Goal: Task Accomplishment & Management: Use online tool/utility

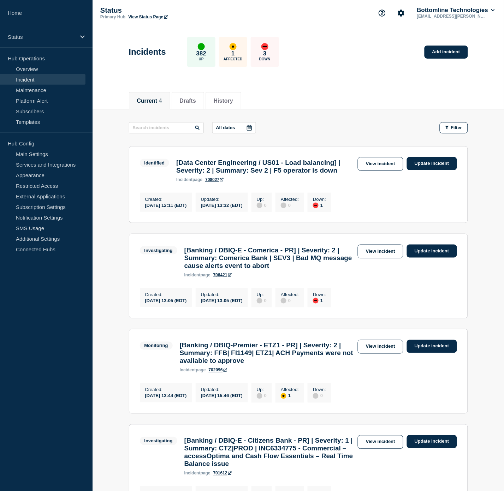
click at [26, 77] on link "Incident" at bounding box center [42, 79] width 85 height 11
click at [43, 76] on link "Incident" at bounding box center [42, 79] width 85 height 11
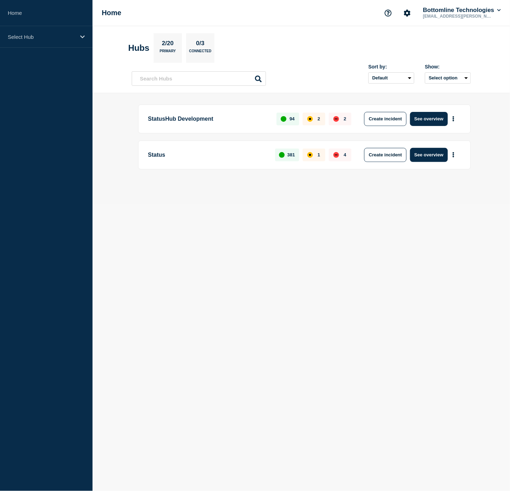
drag, startPoint x: 306, startPoint y: 252, endPoint x: 292, endPoint y: 237, distance: 20.5
click at [298, 243] on body "Home Select Hub Home Bottomline Technologies [EMAIL_ADDRESS][PERSON_NAME][DOMAI…" at bounding box center [255, 245] width 510 height 491
click at [61, 29] on div "Select Hub" at bounding box center [46, 37] width 92 height 22
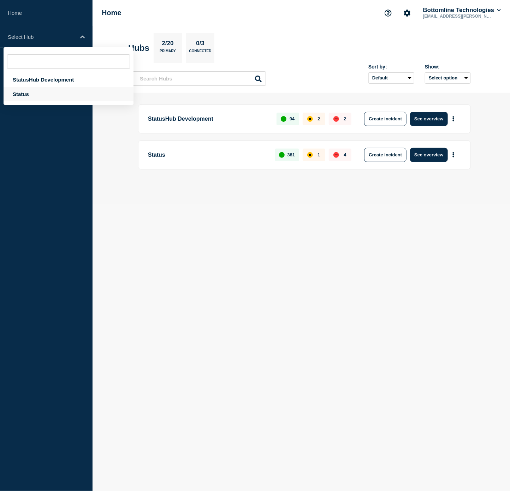
click at [43, 90] on div "Status" at bounding box center [69, 94] width 130 height 14
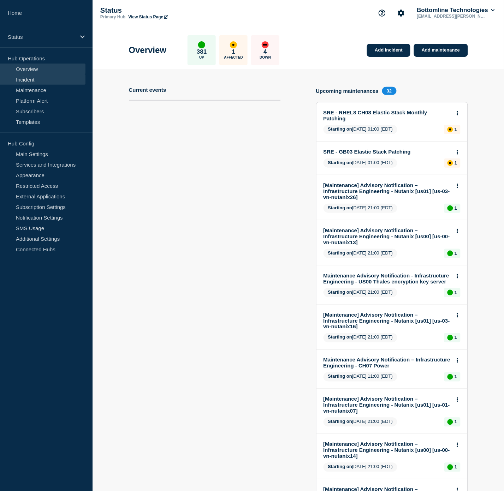
click at [51, 82] on link "Incident" at bounding box center [42, 79] width 85 height 11
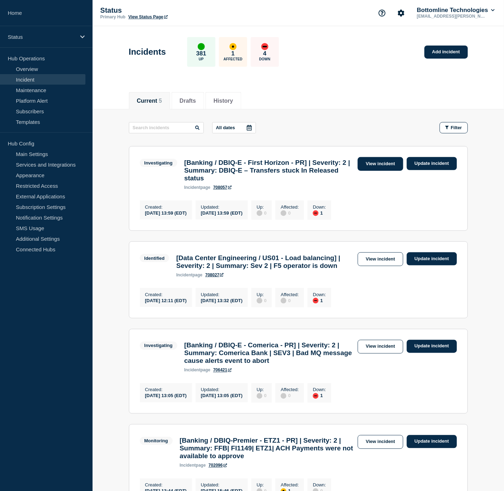
click at [380, 163] on link "View incident" at bounding box center [381, 164] width 46 height 14
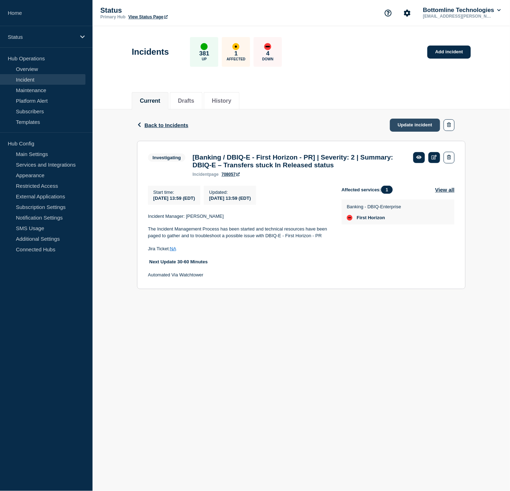
click at [401, 120] on link "Update incident" at bounding box center [415, 125] width 50 height 13
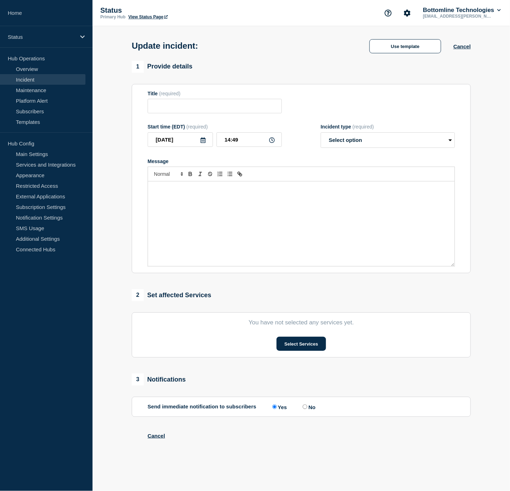
type input "[Banking / DBIQ-E - First Horizon - PR] | Severity: 2 | Summary: DBIQ-E – Trans…"
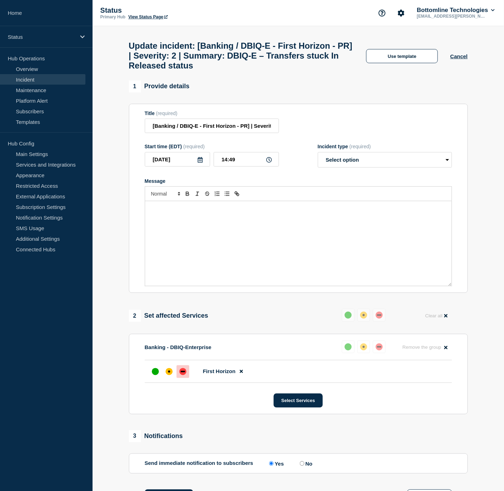
click at [216, 231] on div "Message" at bounding box center [298, 243] width 306 height 85
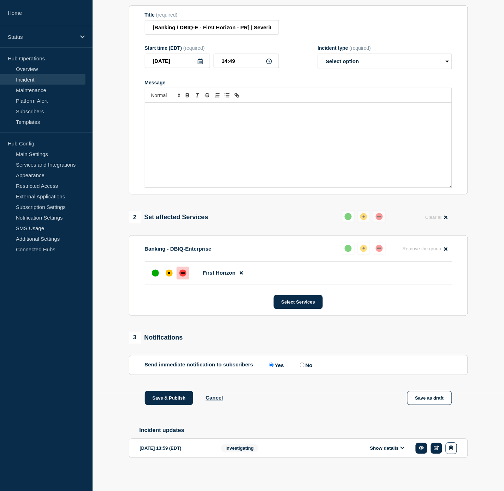
scroll to position [107, 0]
click at [377, 452] on div "Show details" at bounding box center [389, 449] width 135 height 12
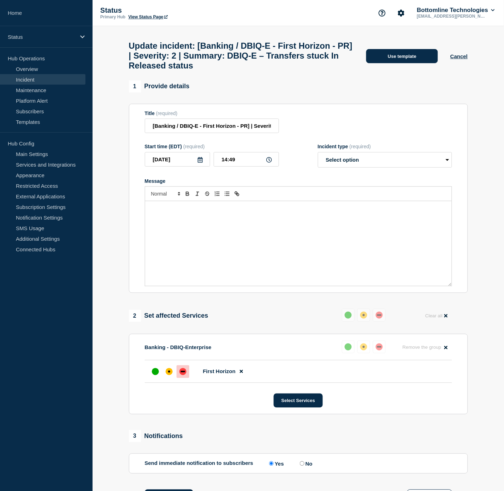
click at [389, 62] on button "Use template" at bounding box center [402, 56] width 72 height 14
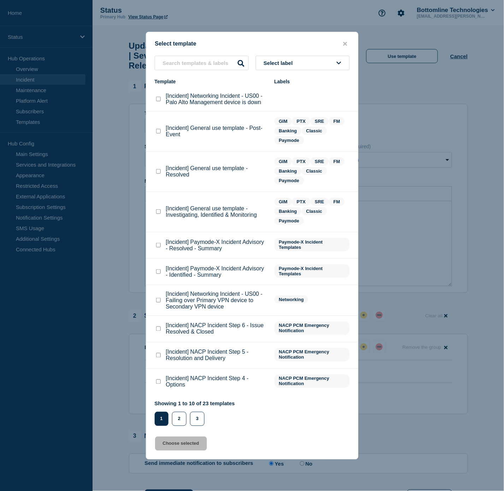
click at [160, 212] on checkbox"] "[Incident] General use template - Investigating, Identified & Monitoring checkb…" at bounding box center [158, 211] width 5 height 5
checkbox checkbox"] "true"
click at [180, 444] on button "Choose selected" at bounding box center [181, 444] width 52 height 14
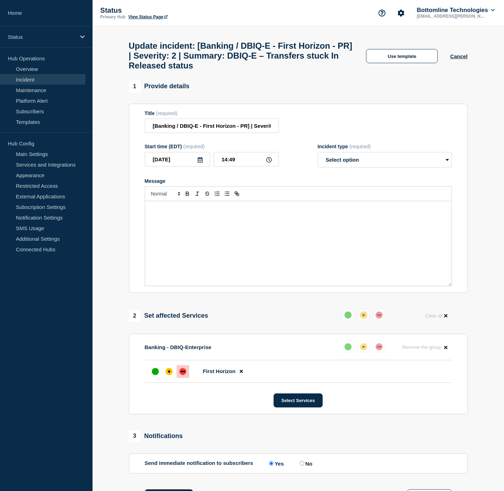
select select "investigating"
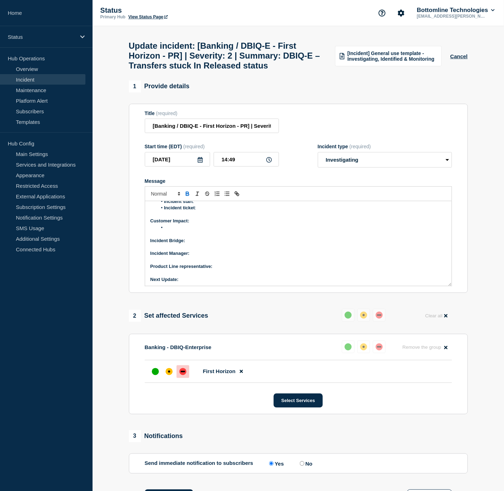
scroll to position [60, 0]
click at [216, 275] on p "Message" at bounding box center [298, 272] width 296 height 6
click at [214, 282] on p "Next Update:" at bounding box center [298, 278] width 296 height 6
click at [223, 269] on p "Product Line representative:" at bounding box center [298, 265] width 296 height 6
click at [194, 256] on p "Incident Manager:" at bounding box center [298, 252] width 296 height 6
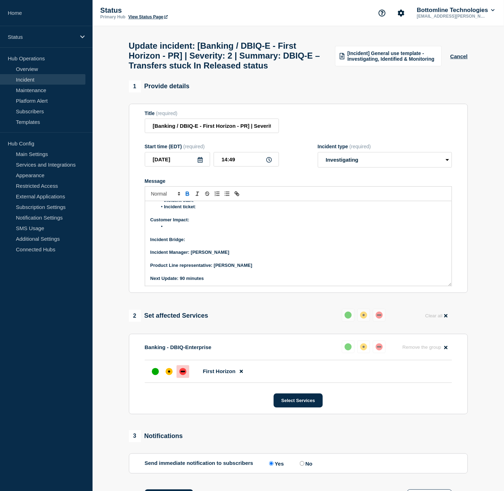
click at [202, 243] on p "Incident Bridge:" at bounding box center [298, 239] width 296 height 6
drag, startPoint x: 221, startPoint y: 256, endPoint x: 192, endPoint y: 242, distance: 33.0
click at [185, 243] on p "Incident Bridge: Upon request" at bounding box center [298, 239] width 296 height 6
click at [186, 196] on icon "Toggle bold text" at bounding box center [187, 195] width 3 height 2
drag, startPoint x: 224, startPoint y: 271, endPoint x: 193, endPoint y: 260, distance: 32.9
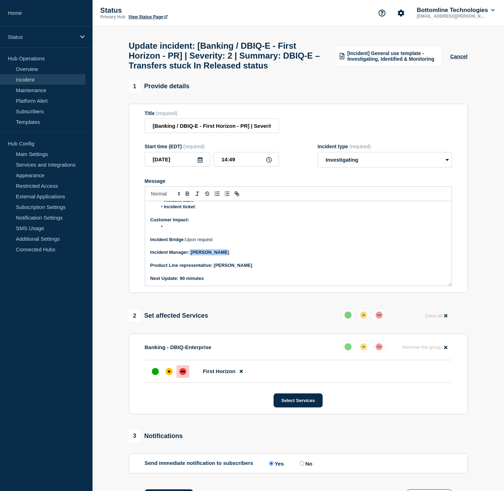
click at [191, 267] on div "Current Status: Next Steps: Overview of issue: Summary : Incident start : Incid…" at bounding box center [298, 243] width 306 height 85
drag, startPoint x: 224, startPoint y: 270, endPoint x: 220, endPoint y: 269, distance: 3.9
click at [223, 256] on p "Incident Manager: [PERSON_NAME]" at bounding box center [298, 252] width 296 height 6
click at [194, 255] on strong "Incident Manager: [PERSON_NAME]" at bounding box center [189, 252] width 79 height 5
drag, startPoint x: 191, startPoint y: 271, endPoint x: 209, endPoint y: 245, distance: 31.6
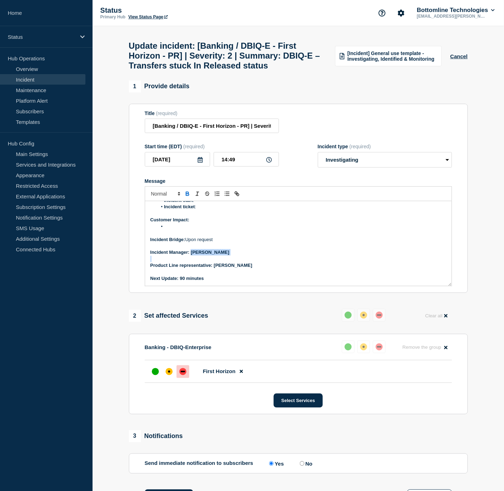
click at [220, 274] on div "Current Status: Next Steps: Overview of issue: Summary : Incident start : Incid…" at bounding box center [298, 243] width 306 height 85
click at [185, 197] on icon "Toggle bold text" at bounding box center [187, 194] width 6 height 6
drag, startPoint x: 214, startPoint y: 284, endPoint x: 246, endPoint y: 287, distance: 32.2
click at [246, 269] on p "Product Line representative: [PERSON_NAME]" at bounding box center [298, 265] width 296 height 6
click at [188, 197] on icon "Toggle bold text" at bounding box center [187, 194] width 6 height 6
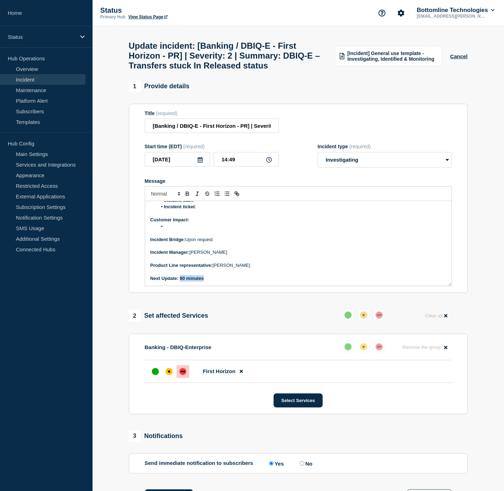
drag, startPoint x: 180, startPoint y: 295, endPoint x: 203, endPoint y: 299, distance: 22.9
click at [203, 281] on strong "Next Update: 90 minutes" at bounding box center [177, 278] width 54 height 5
click at [187, 197] on icon "Toggle bold text" at bounding box center [187, 194] width 6 height 6
click at [186, 230] on li "Message" at bounding box center [301, 226] width 289 height 6
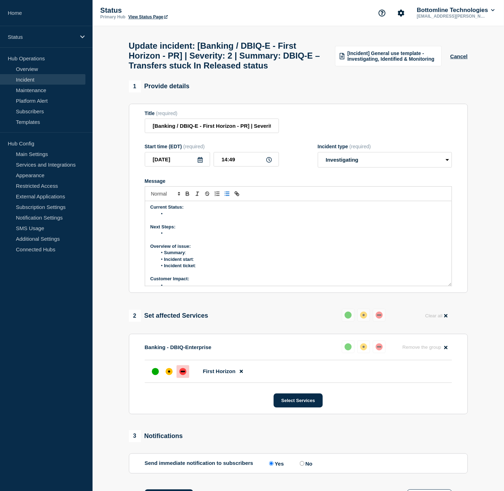
scroll to position [0, 0]
click at [206, 270] on li "Incident ticket :" at bounding box center [301, 267] width 289 height 6
drag, startPoint x: 221, startPoint y: 284, endPoint x: 207, endPoint y: 280, distance: 14.4
click at [202, 270] on li "Incident ticket : WT-58730" at bounding box center [301, 267] width 289 height 6
click at [240, 198] on button "Toggle link" at bounding box center [237, 194] width 10 height 8
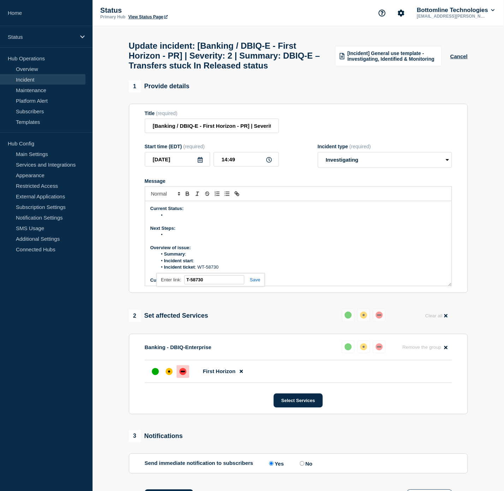
paste input "[URL][DOMAIN_NAME]"
type input "[URL][DOMAIN_NAME]"
click at [255, 282] on link at bounding box center [252, 279] width 16 height 5
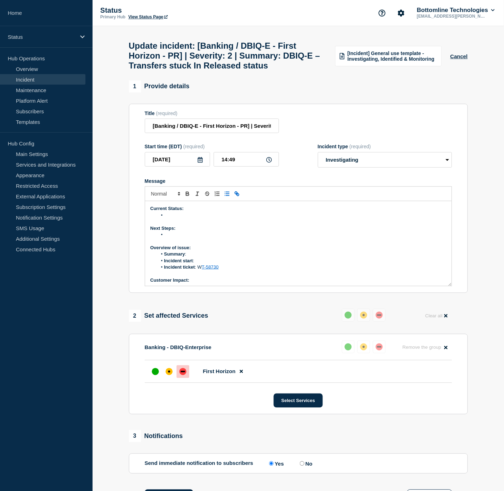
click at [208, 264] on li "Incident start :" at bounding box center [301, 261] width 289 height 6
click at [198, 257] on li "Summary :" at bounding box center [301, 254] width 289 height 6
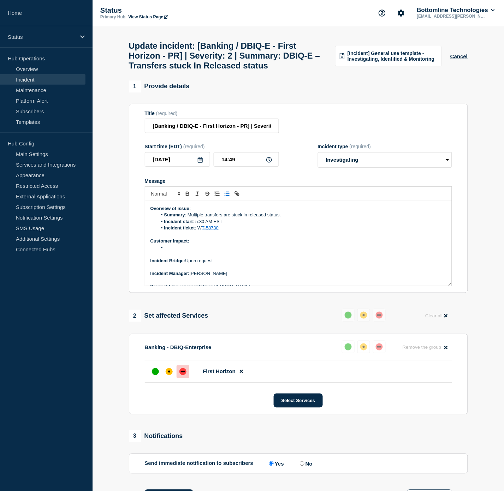
click at [188, 251] on li "Message" at bounding box center [301, 248] width 289 height 6
click at [261, 251] on li "Total amount of impacted payments [DATE] -" at bounding box center [301, 248] width 289 height 6
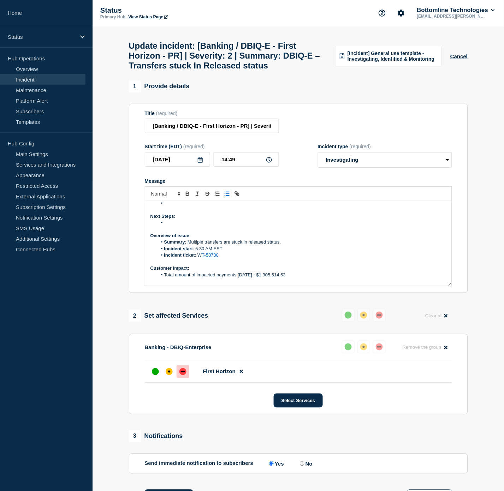
scroll to position [0, 0]
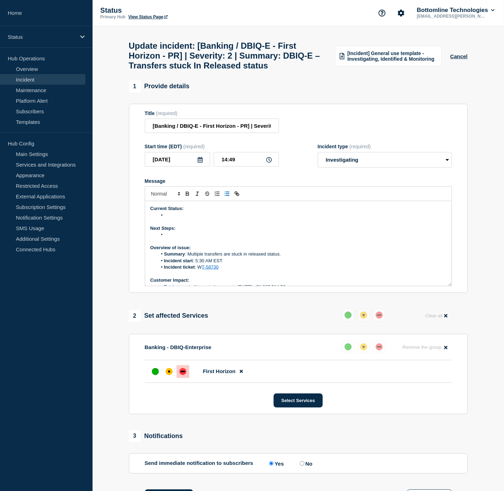
click at [192, 238] on li "Message" at bounding box center [301, 235] width 289 height 6
click at [185, 218] on li "Message" at bounding box center [301, 215] width 289 height 6
click at [186, 232] on p "Next Steps:" at bounding box center [298, 228] width 296 height 6
click at [180, 238] on li "Message" at bounding box center [301, 235] width 289 height 6
click at [308, 218] on li "Bottomline has engaged networking and Sysops to review the logs." at bounding box center [301, 215] width 289 height 6
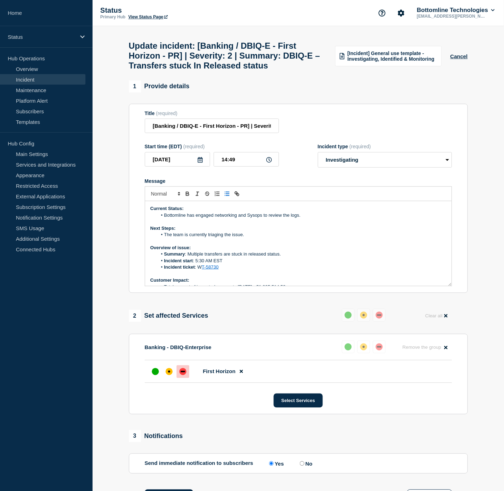
click at [290, 218] on li "Bottomline has engaged networking and Sysops to review the logs." at bounding box center [301, 215] width 289 height 6
click at [245, 238] on li "The team is currently triaging the issue." at bounding box center [301, 235] width 289 height 6
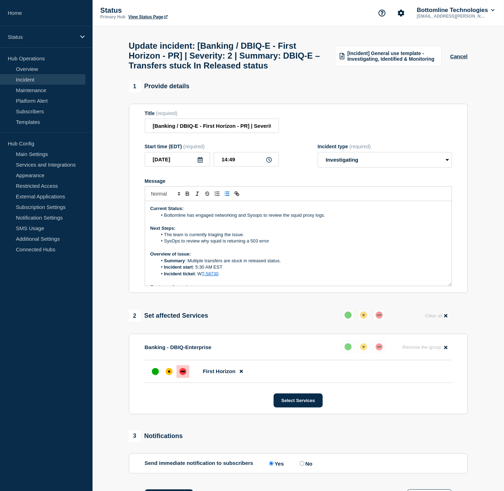
click at [275, 238] on li "The team is currently triaging the issue." at bounding box center [301, 235] width 289 height 6
click at [276, 244] on li "SysOps to review why squid is returning a 503 error" at bounding box center [301, 241] width 289 height 6
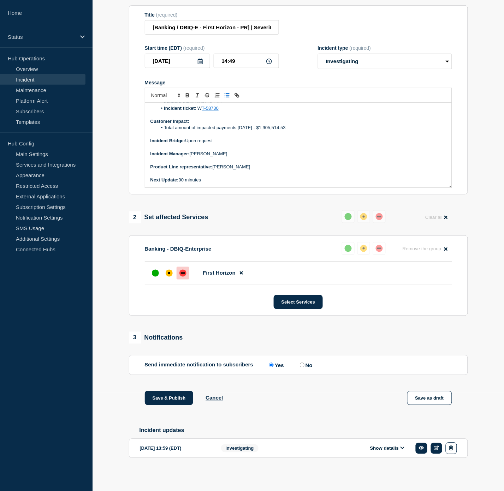
scroll to position [119, 0]
click at [260, 170] on p "Message" at bounding box center [298, 173] width 296 height 6
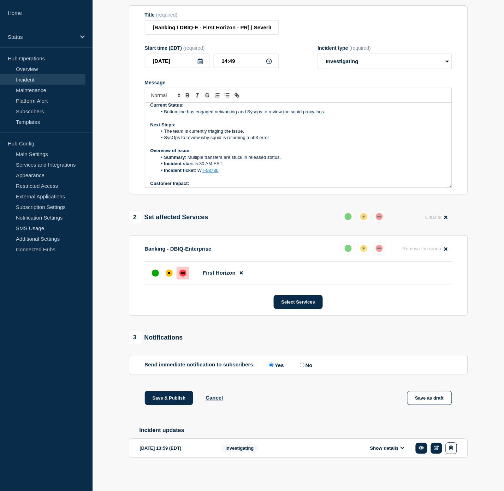
scroll to position [0, 0]
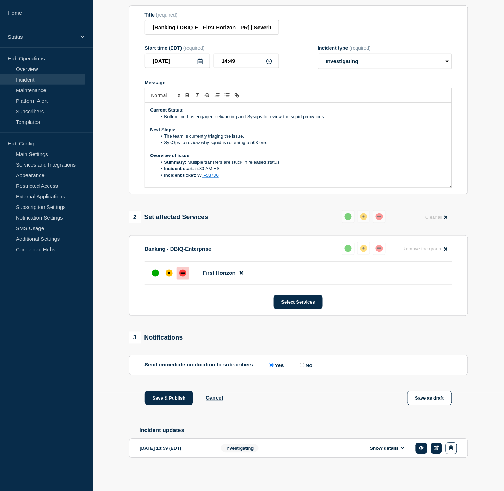
click at [334, 114] on li "Bottomline has engaged networking and Sysops to review the squid proxy logs." at bounding box center [301, 117] width 289 height 6
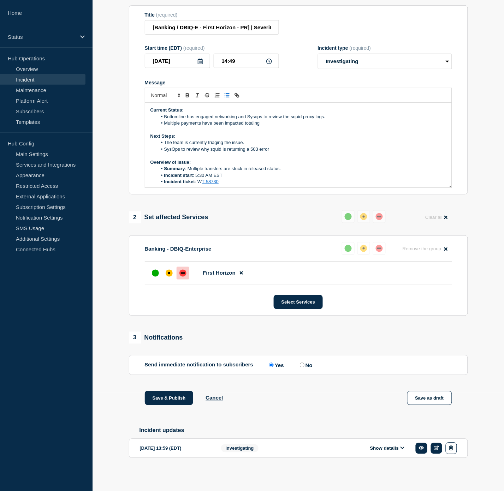
click at [269, 121] on li "Multiple payments have been impacted totaling" at bounding box center [301, 123] width 289 height 6
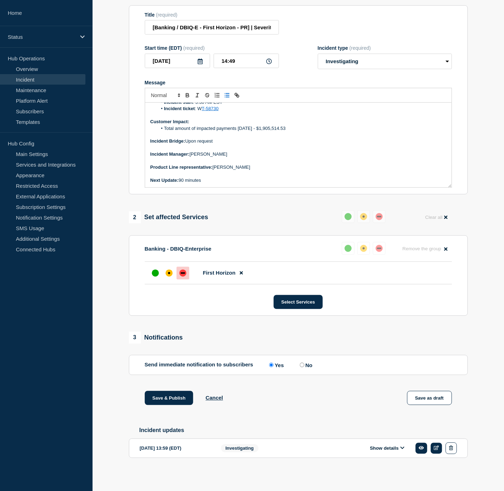
scroll to position [119, 0]
click at [179, 394] on button "Save & Publish" at bounding box center [169, 398] width 49 height 14
